Goal: Use online tool/utility

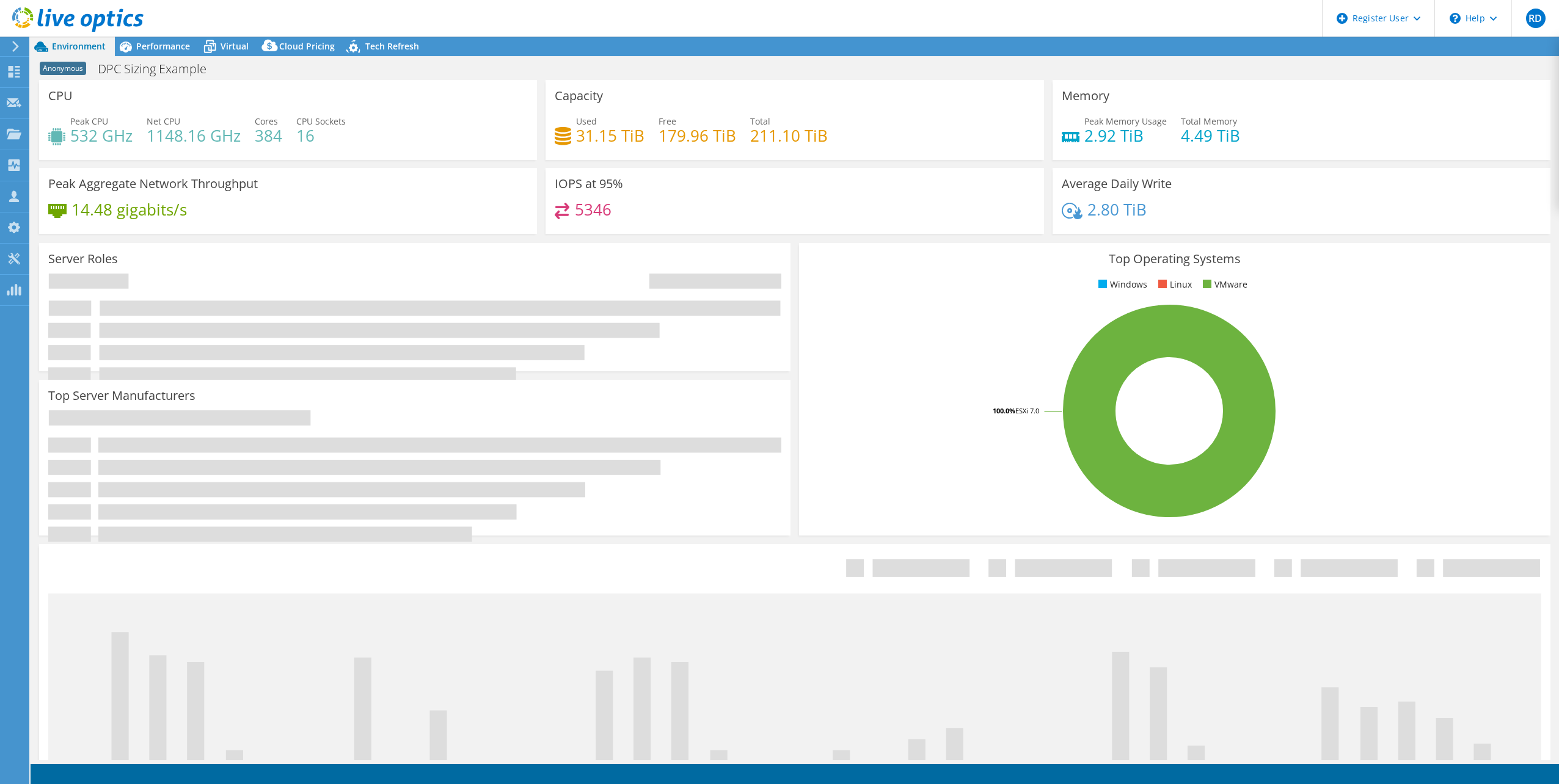
select select "USEast"
select select "USD"
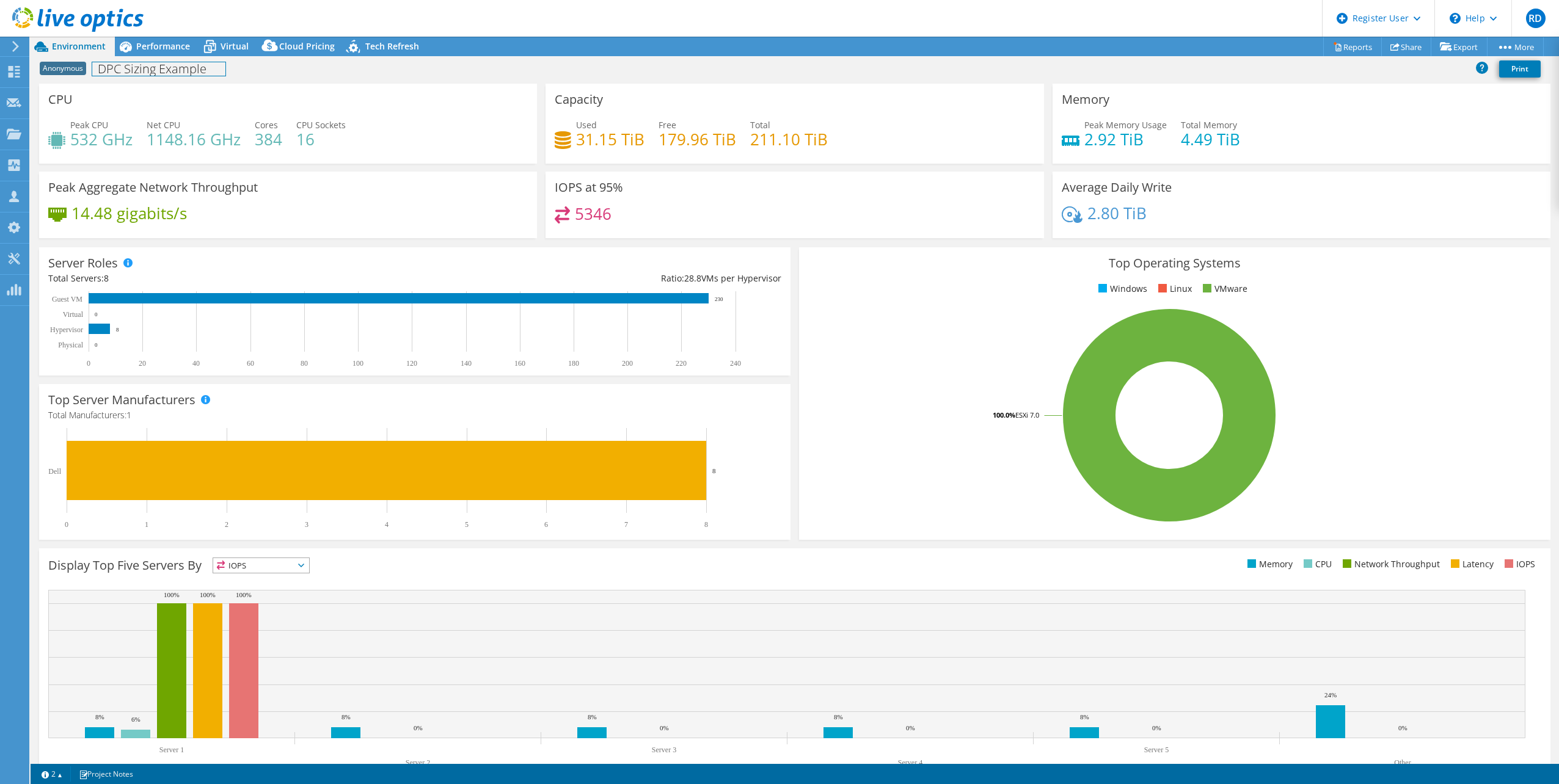
click at [142, 71] on h1 "DPC Sizing Example" at bounding box center [158, 69] width 133 height 13
click at [194, 70] on h1 "DPC Sizing Example" at bounding box center [158, 69] width 133 height 13
click at [340, 123] on span "CPU Sockets" at bounding box center [320, 125] width 49 height 11
click at [230, 42] on span "Virtual" at bounding box center [235, 46] width 28 height 11
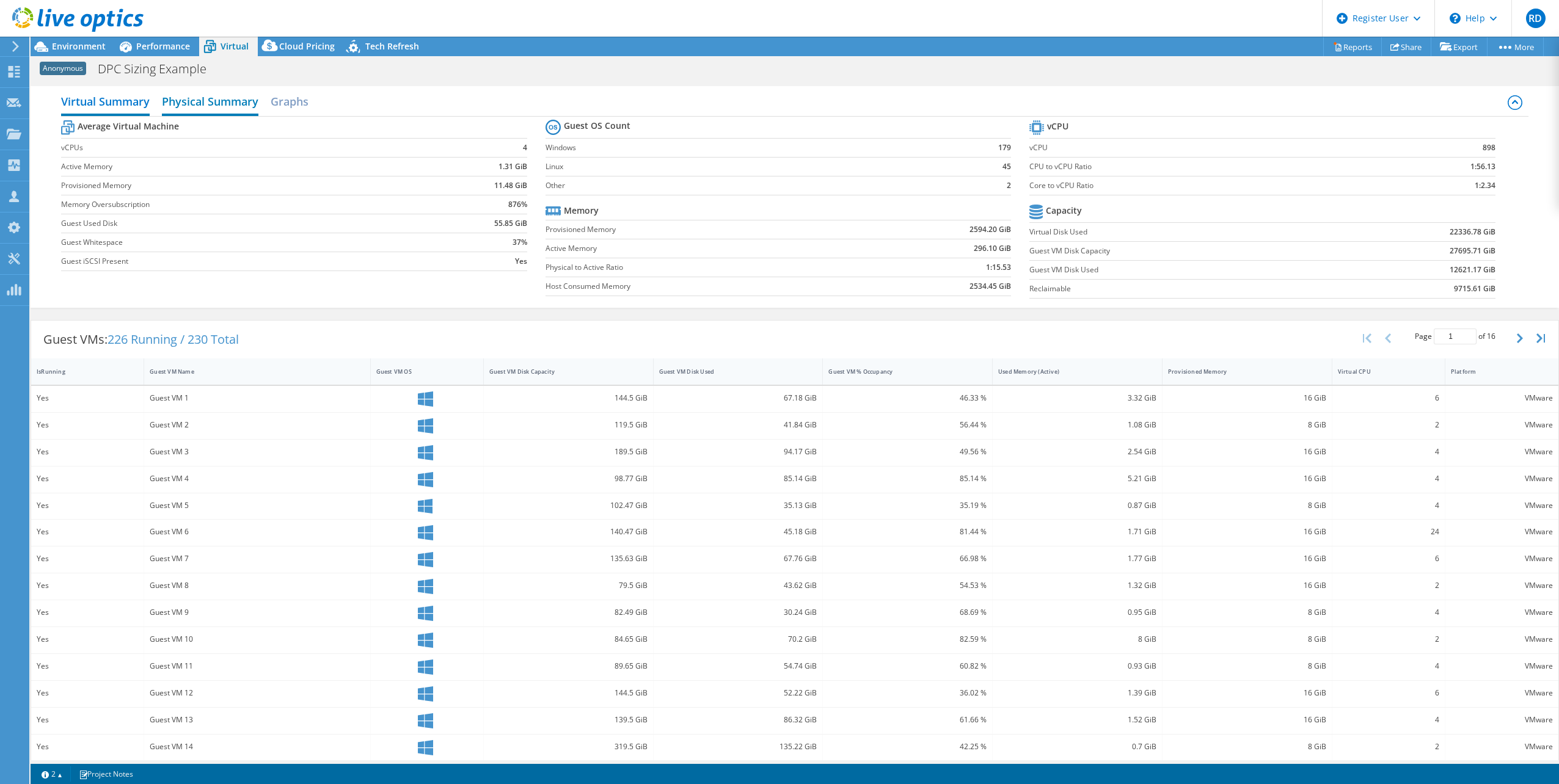
click at [247, 100] on h2 "Physical Summary" at bounding box center [210, 102] width 96 height 27
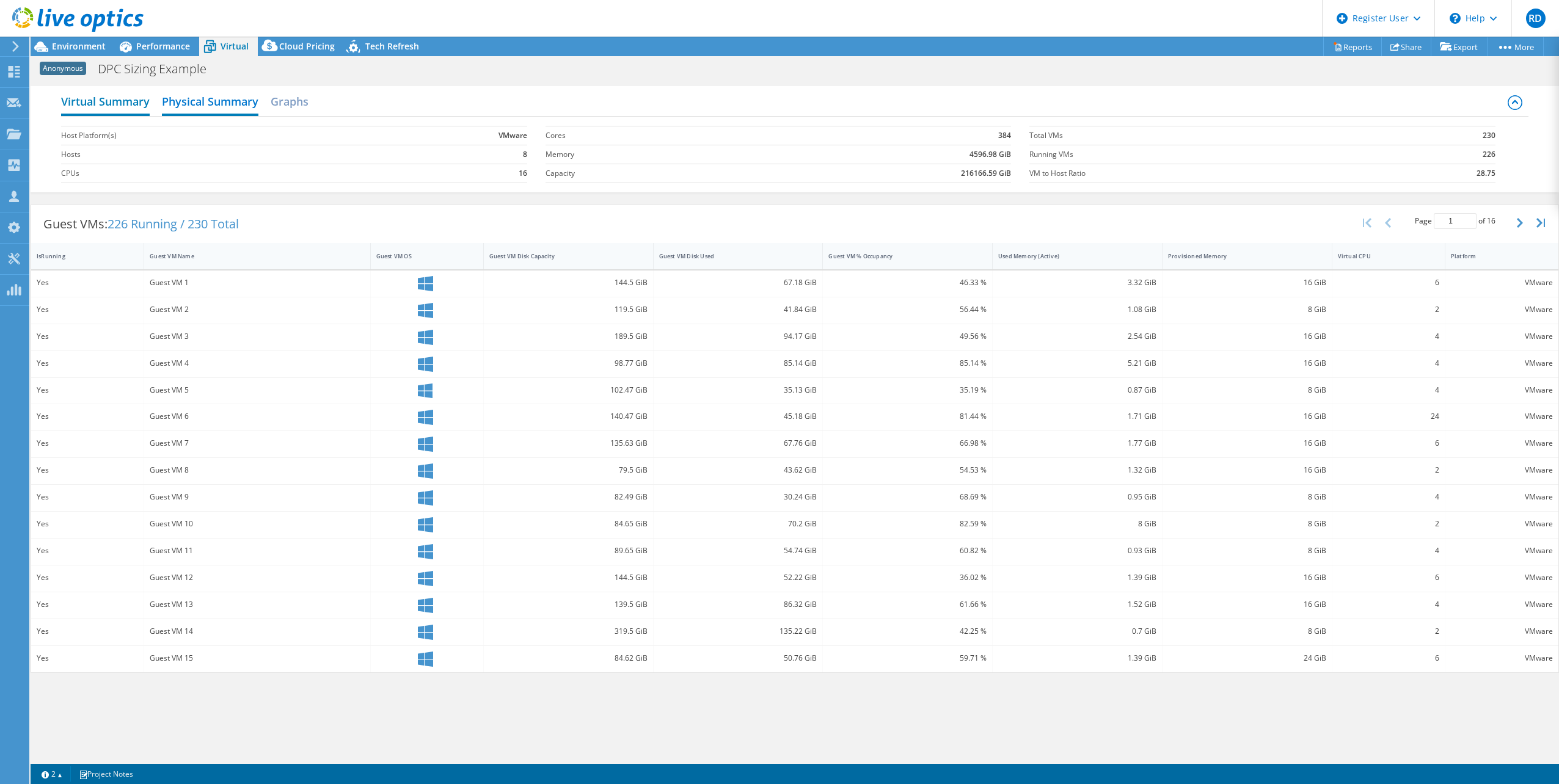
click at [123, 100] on h2 "Virtual Summary" at bounding box center [105, 102] width 88 height 27
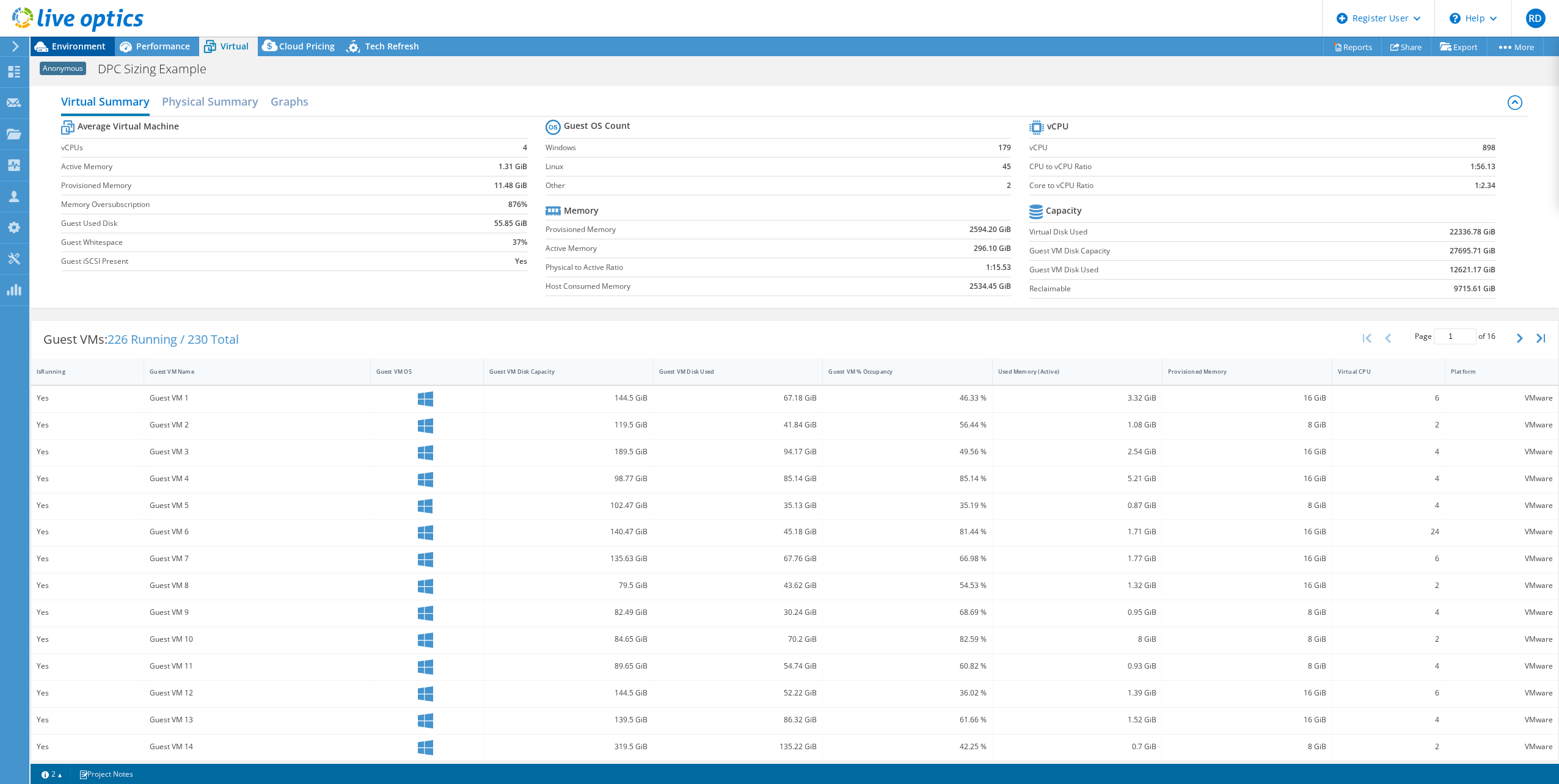
click at [78, 49] on span "Environment" at bounding box center [79, 46] width 54 height 11
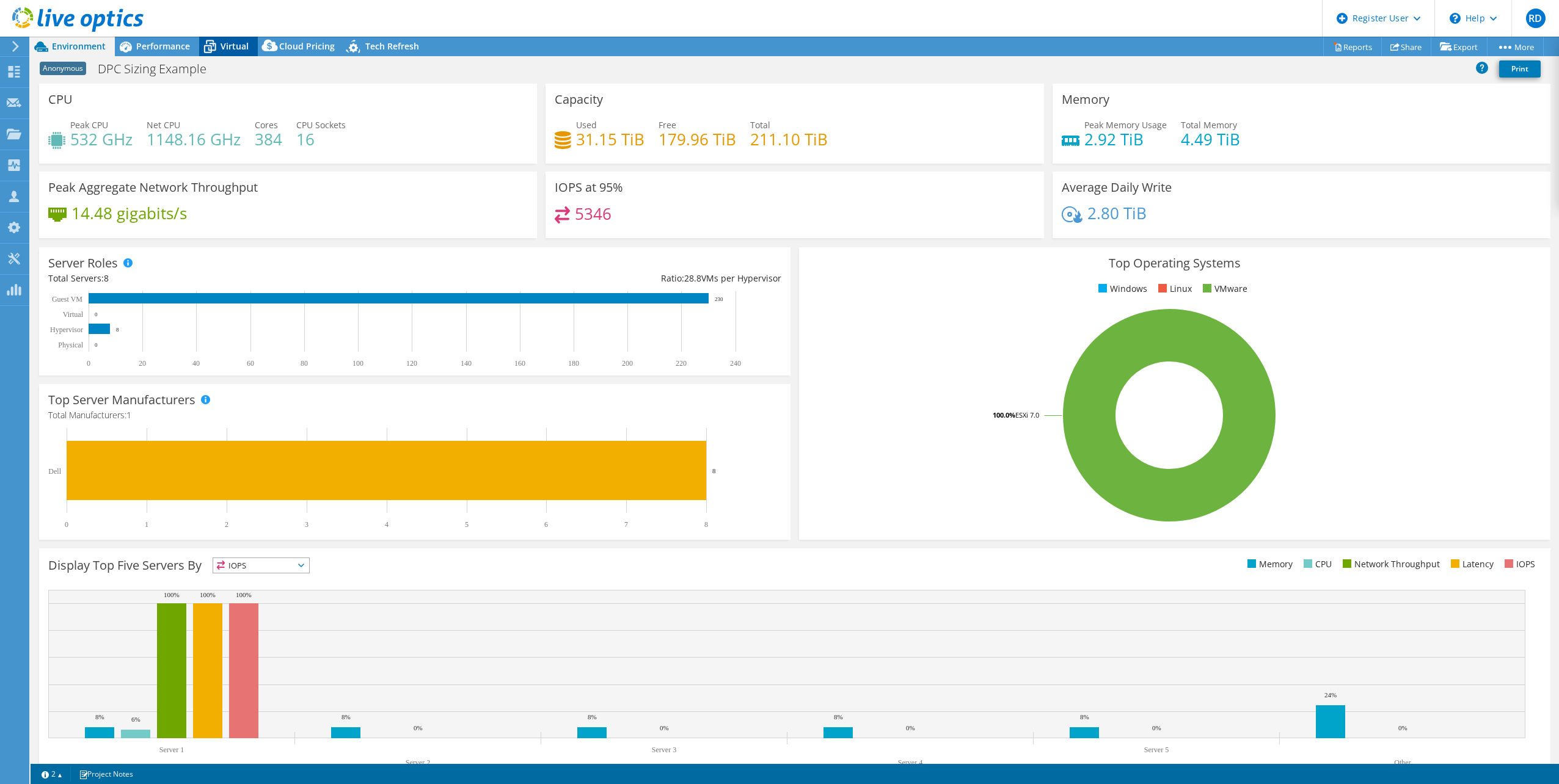
click at [233, 49] on span "Virtual" at bounding box center [235, 46] width 28 height 11
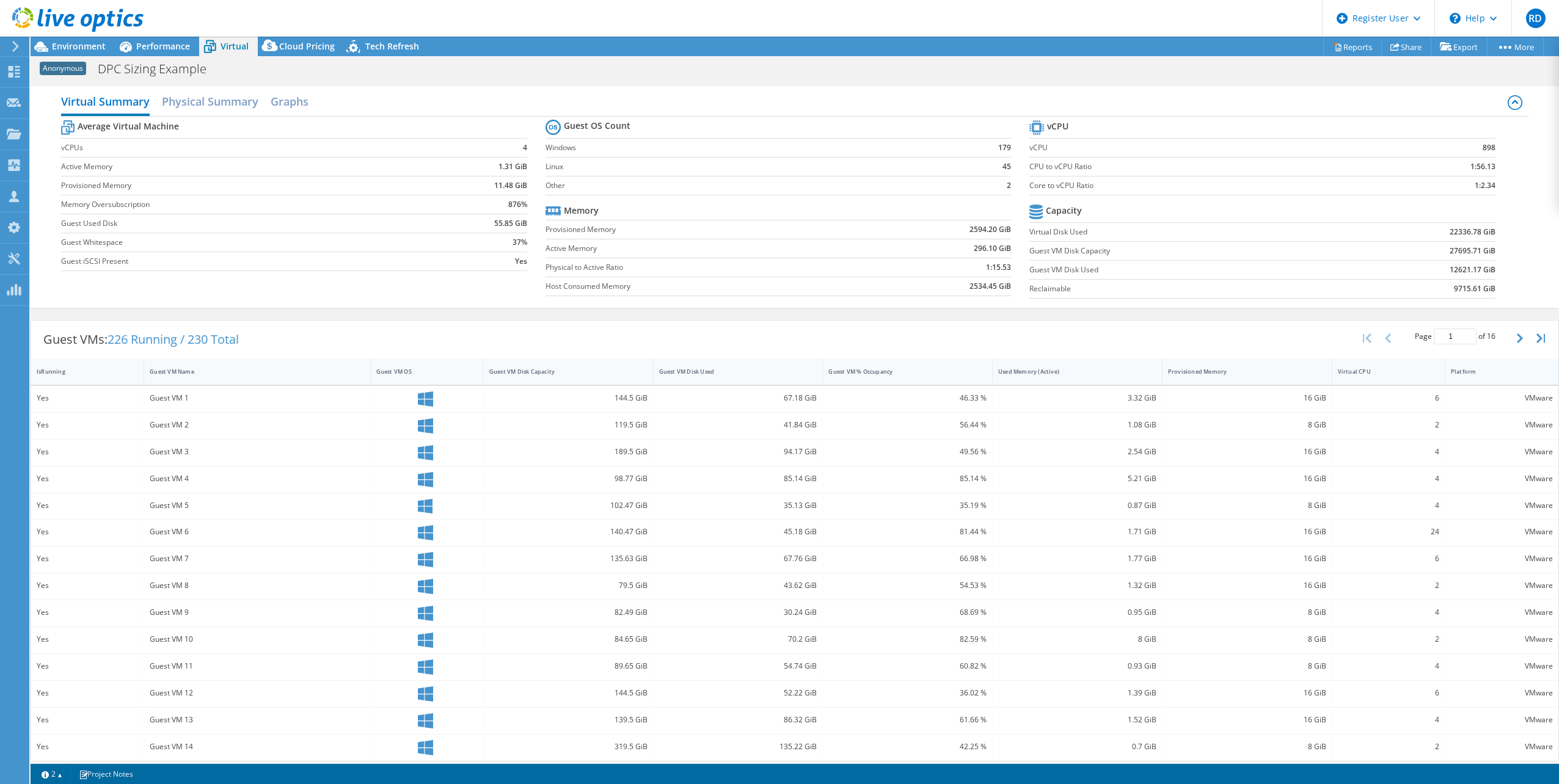
click at [99, 40] on div at bounding box center [71, 20] width 144 height 41
click at [99, 51] on span "Environment" at bounding box center [79, 46] width 54 height 11
